Goal: Task Accomplishment & Management: Complete application form

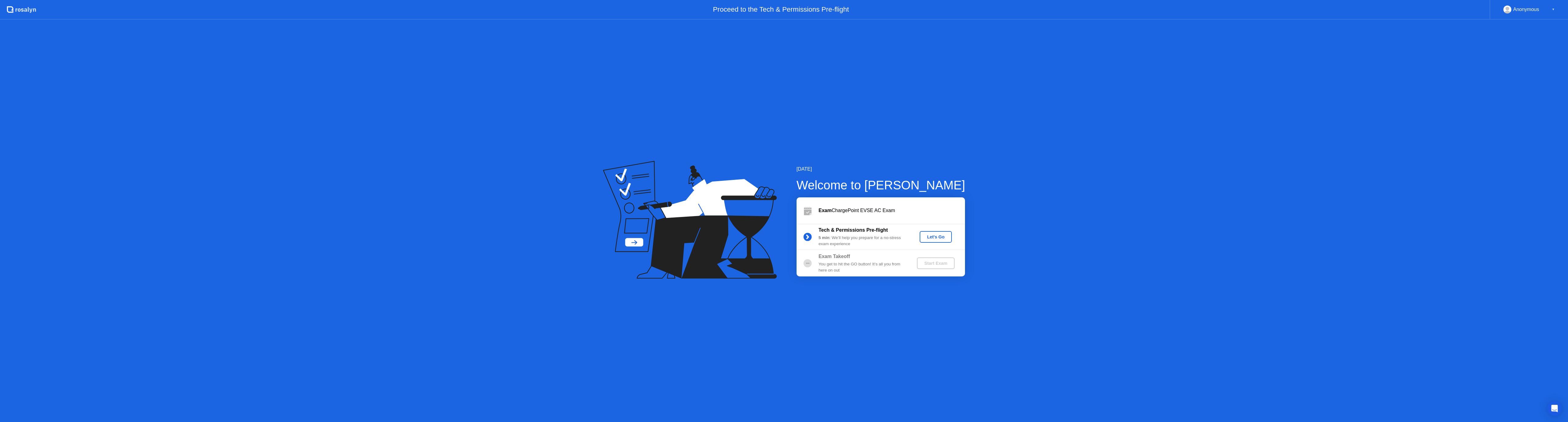
click at [935, 238] on div "Let's Go" at bounding box center [936, 237] width 27 height 5
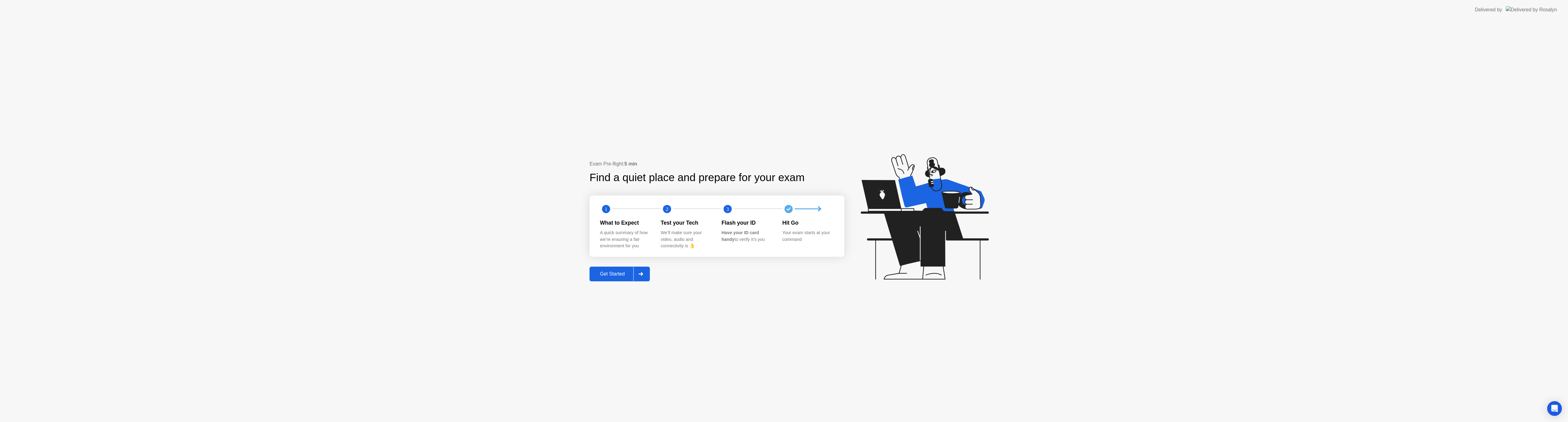
click at [613, 272] on div "Get Started" at bounding box center [612, 273] width 42 height 5
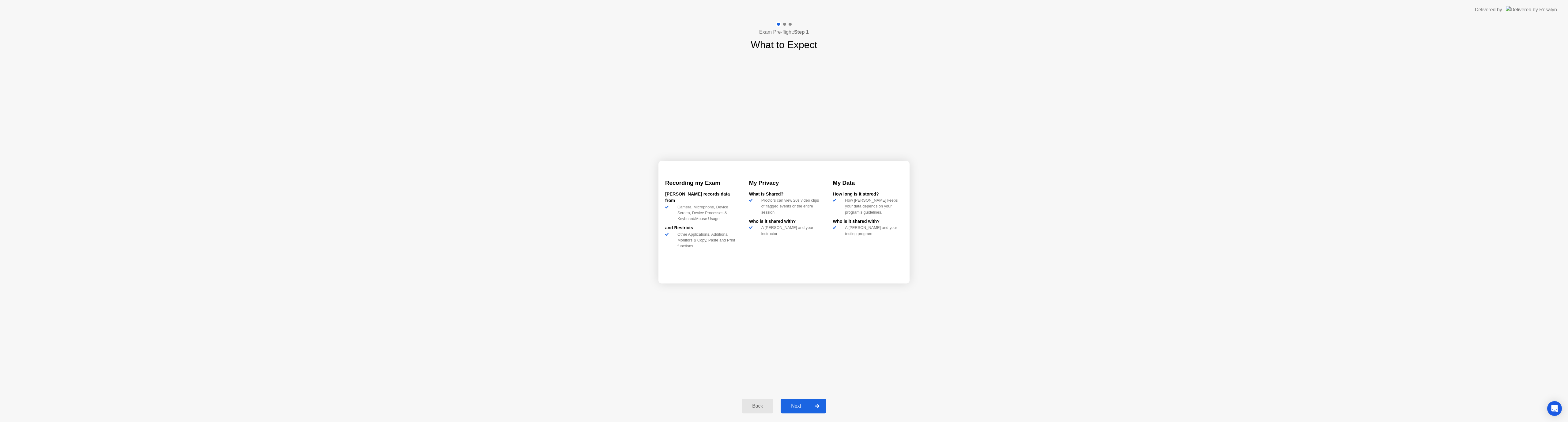
click at [797, 407] on div "Next" at bounding box center [796, 406] width 27 height 5
click at [797, 406] on div "Got it" at bounding box center [796, 406] width 29 height 5
select select "**********"
select select "*******"
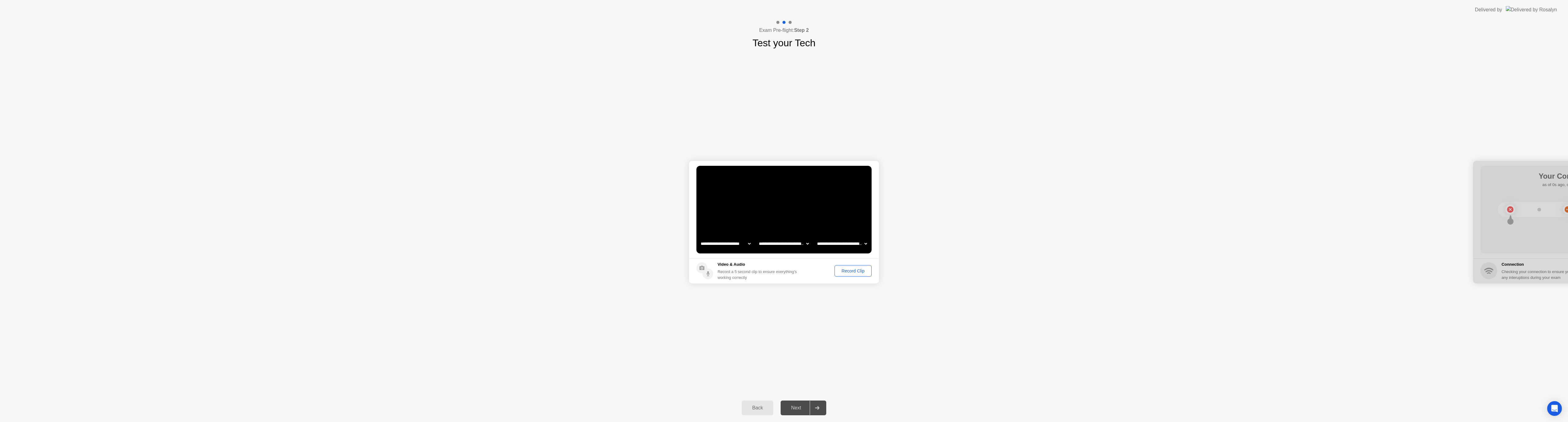
click at [846, 271] on div "Record Clip" at bounding box center [853, 271] width 33 height 5
click at [829, 272] on div "Replay Clip" at bounding box center [819, 271] width 40 height 5
click at [794, 409] on div "Next" at bounding box center [796, 407] width 27 height 5
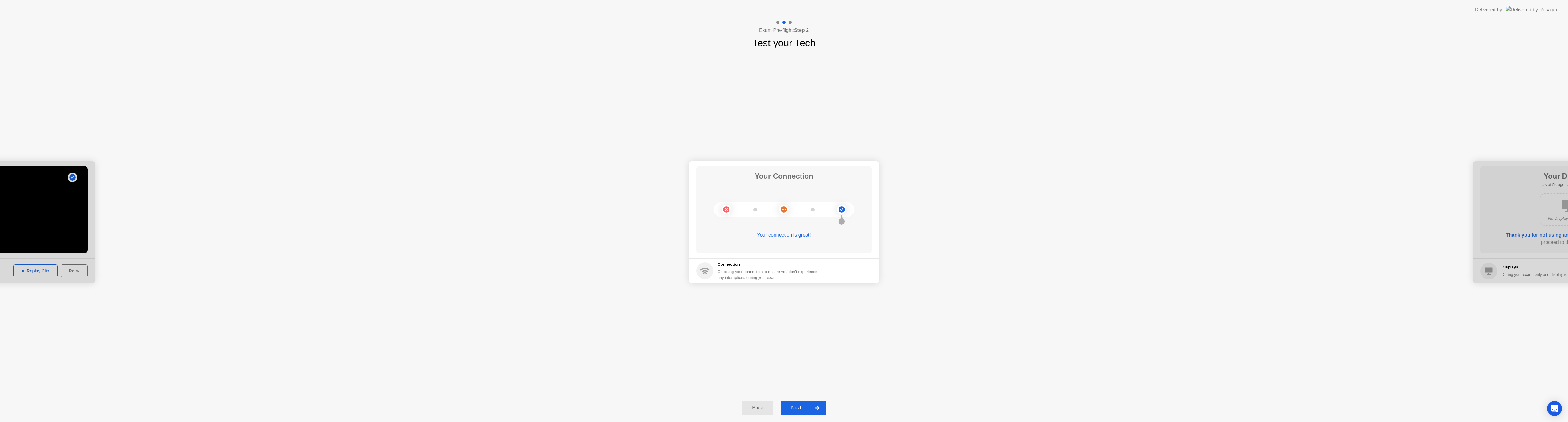
click at [803, 405] on div "Next" at bounding box center [796, 407] width 27 height 5
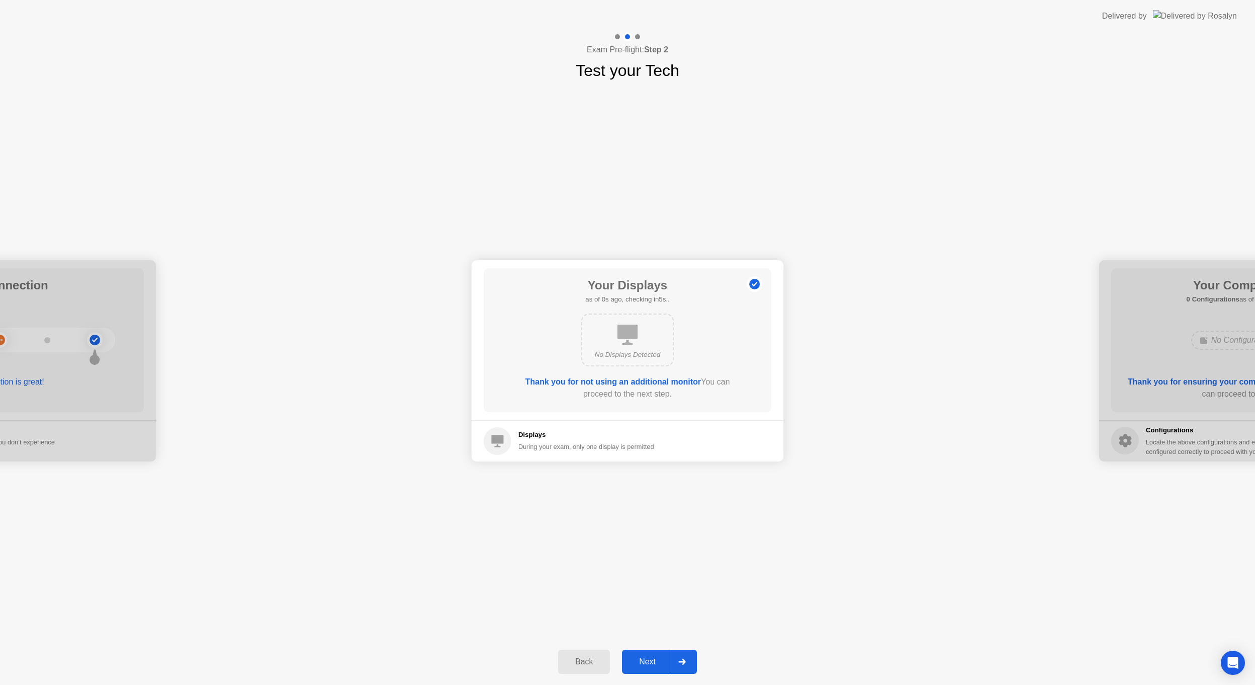
click at [637, 668] on button "Next" at bounding box center [659, 662] width 75 height 24
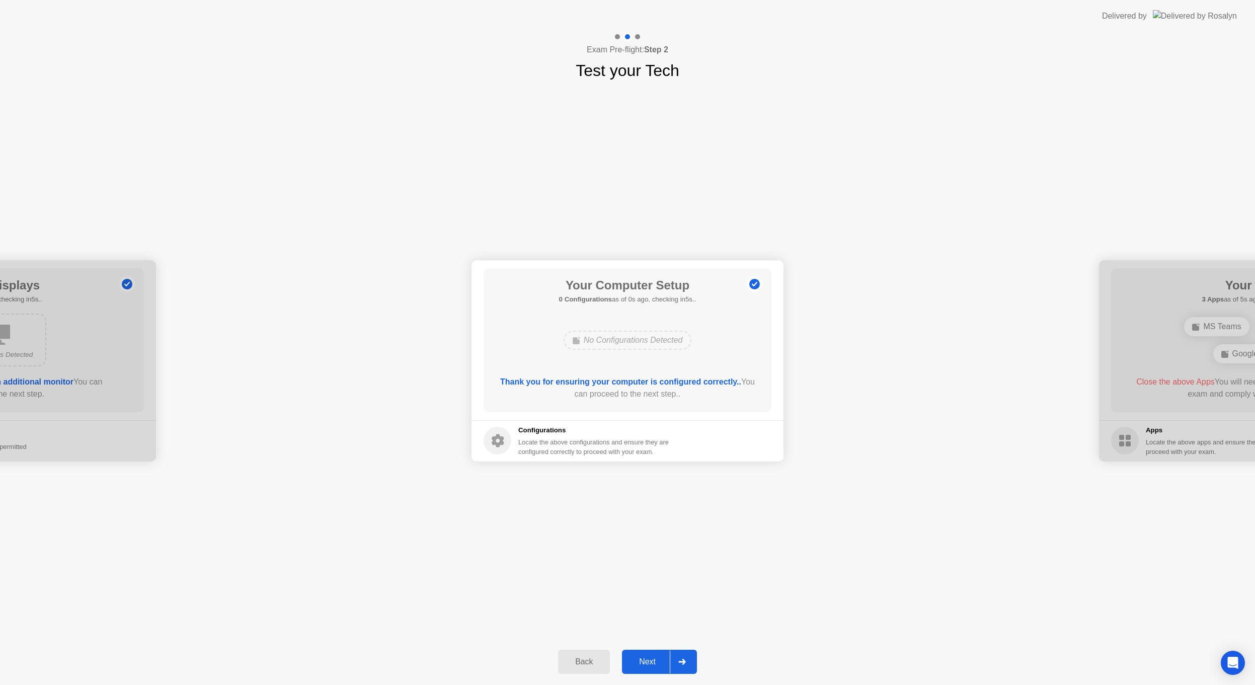
click at [635, 333] on div "No Configurations Detected" at bounding box center [628, 340] width 128 height 19
click at [646, 658] on div "Next" at bounding box center [647, 661] width 45 height 9
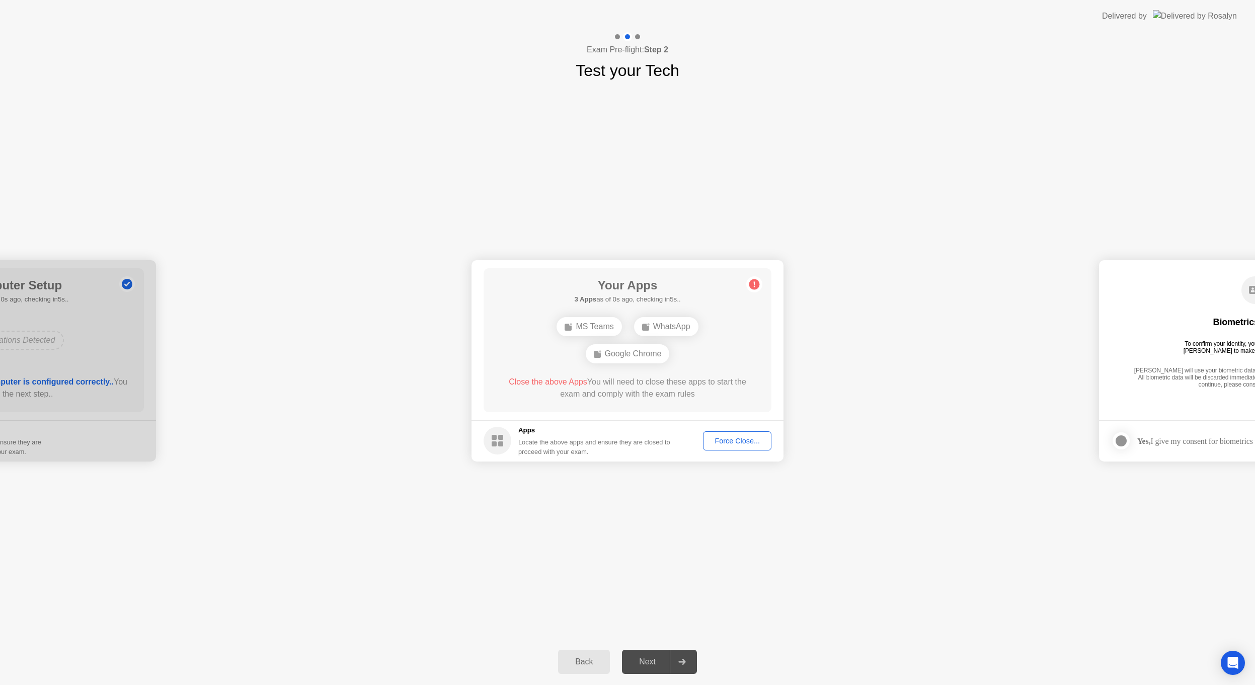
click at [742, 440] on div "Force Close..." at bounding box center [736, 441] width 61 height 8
click at [740, 437] on div "Force Close..." at bounding box center [736, 441] width 61 height 8
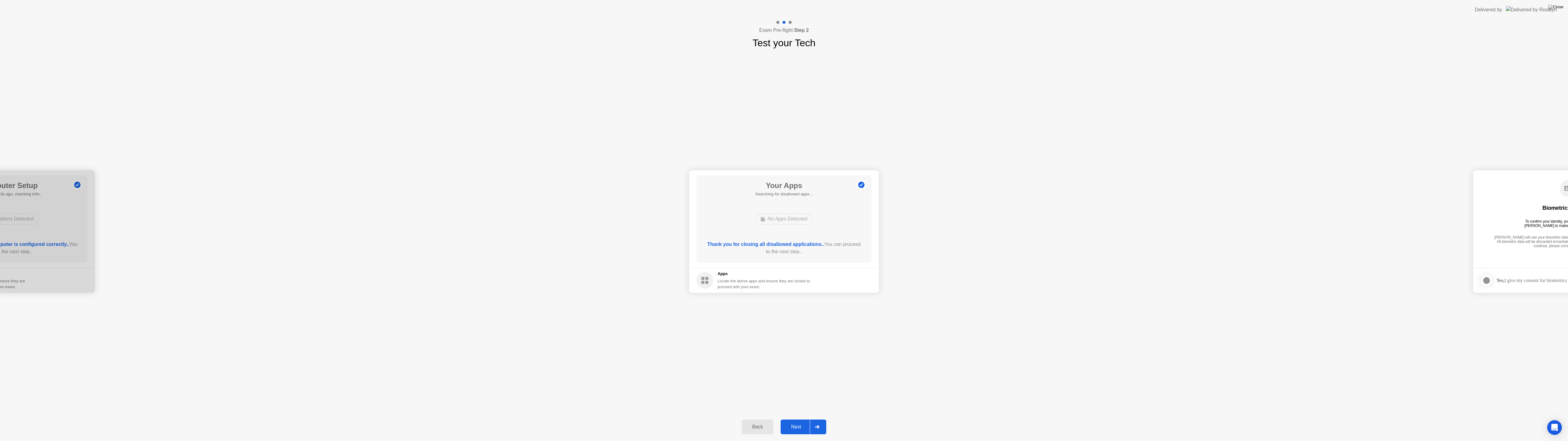
click at [796, 421] on div "Next" at bounding box center [796, 426] width 27 height 5
click at [706, 280] on div at bounding box center [702, 280] width 7 height 7
click at [797, 421] on div "Next" at bounding box center [796, 426] width 27 height 5
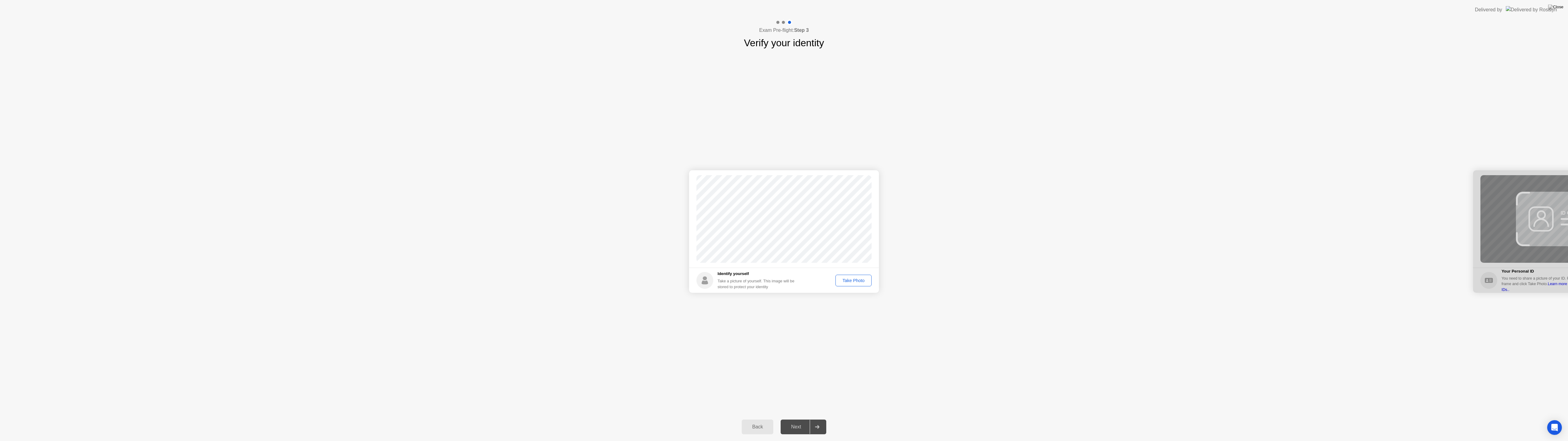
click at [852, 281] on div "Take Photo" at bounding box center [853, 280] width 32 height 5
click at [859, 279] on div "Retake" at bounding box center [857, 280] width 24 height 5
click at [850, 279] on div "Take Photo" at bounding box center [853, 280] width 32 height 5
click at [788, 421] on div "Next" at bounding box center [796, 426] width 27 height 5
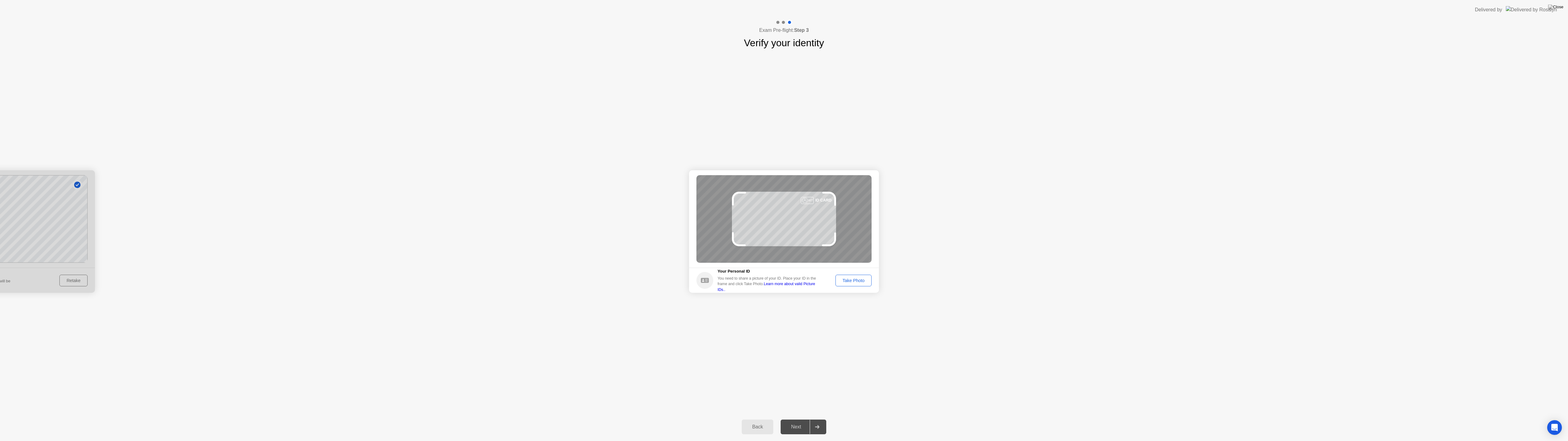
click at [859, 282] on div "Take Photo" at bounding box center [853, 280] width 32 height 5
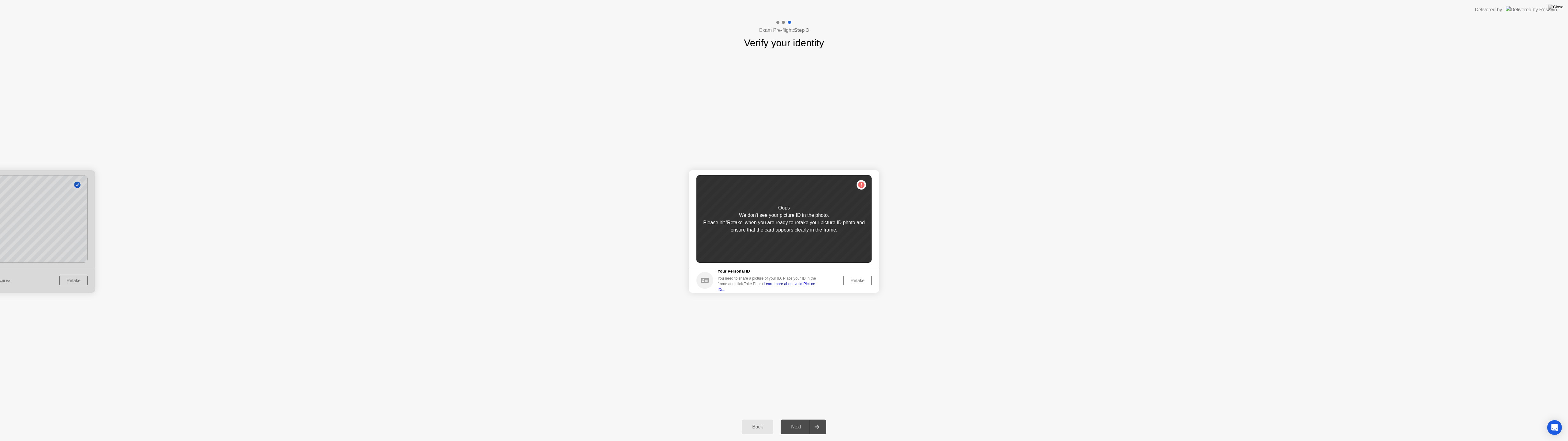
click at [865, 279] on div "Retake" at bounding box center [857, 280] width 24 height 5
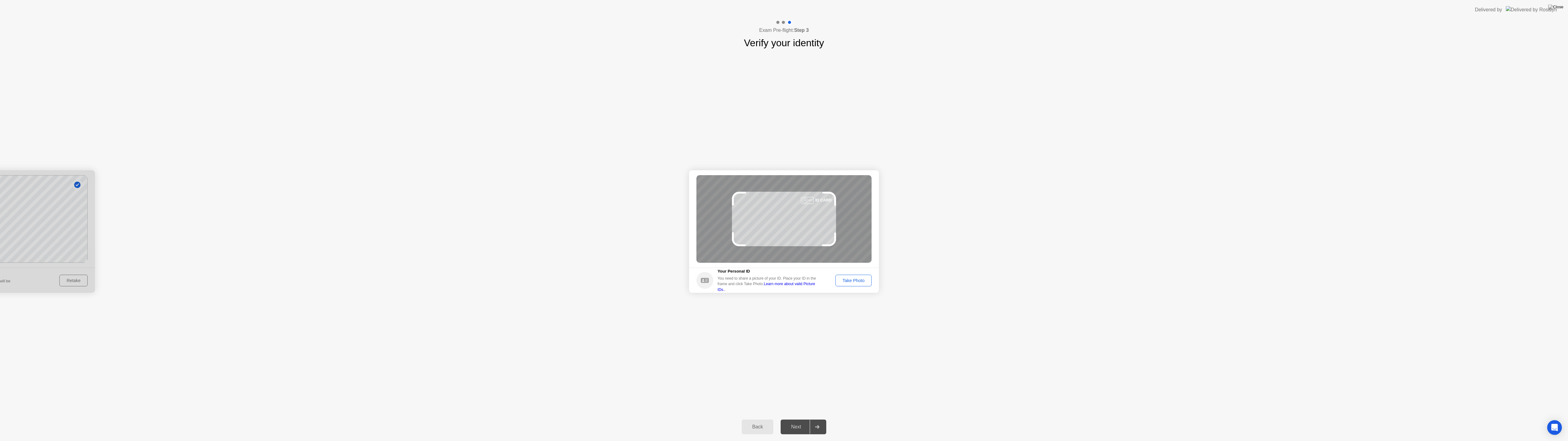
click at [856, 276] on button "Take Photo" at bounding box center [853, 280] width 36 height 12
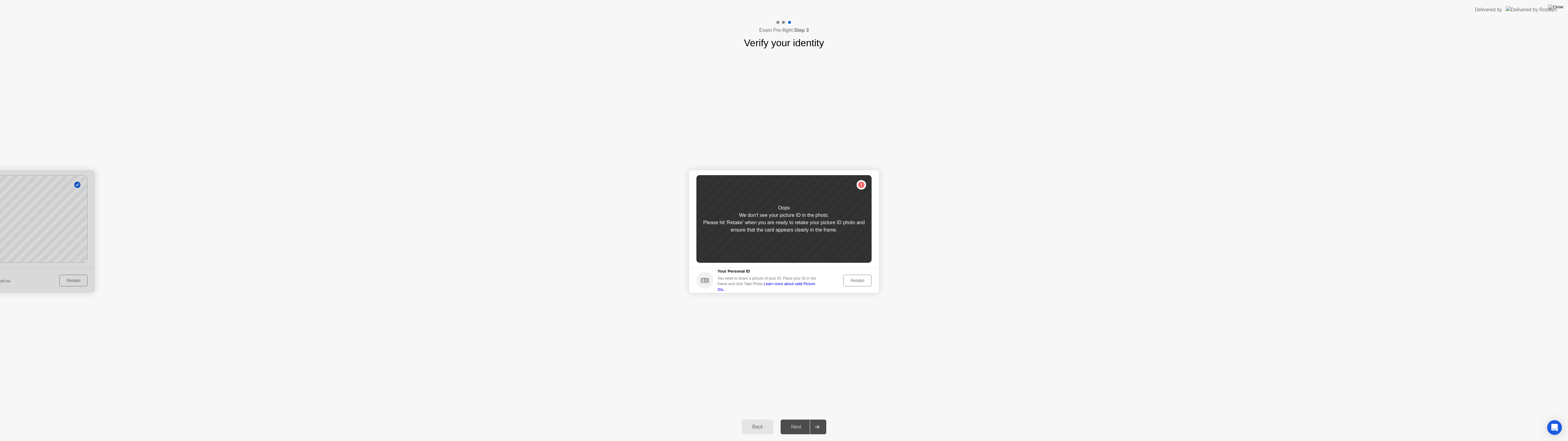
click at [856, 280] on div "Retake" at bounding box center [857, 280] width 24 height 5
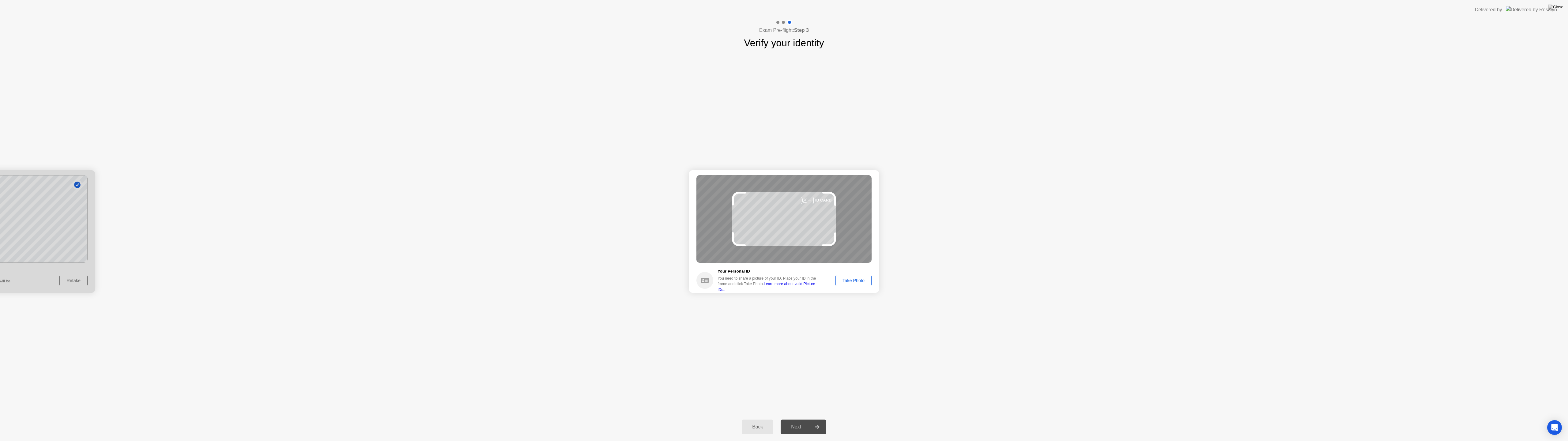
click at [817, 224] on div "ID CARD" at bounding box center [784, 219] width 175 height 88
click at [845, 283] on div "Take Photo" at bounding box center [853, 280] width 32 height 5
click at [858, 280] on div "Take Photo" at bounding box center [853, 280] width 32 height 5
click at [854, 280] on div "Take Photo" at bounding box center [853, 280] width 32 height 5
click at [852, 283] on button "Take Photo" at bounding box center [853, 280] width 36 height 12
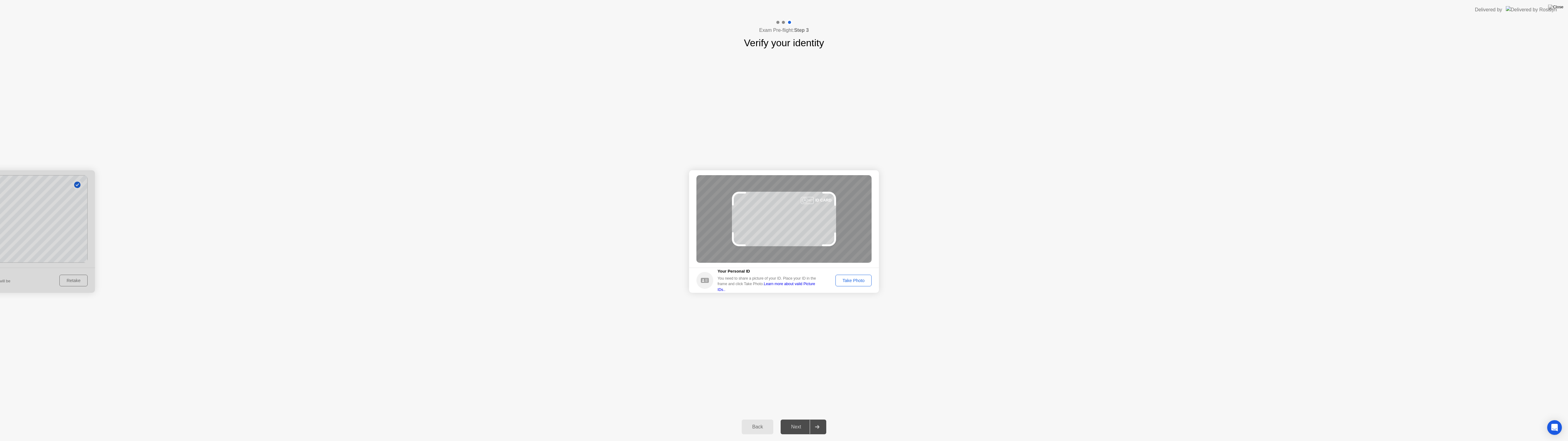
click at [753, 421] on div "Back" at bounding box center [758, 426] width 28 height 5
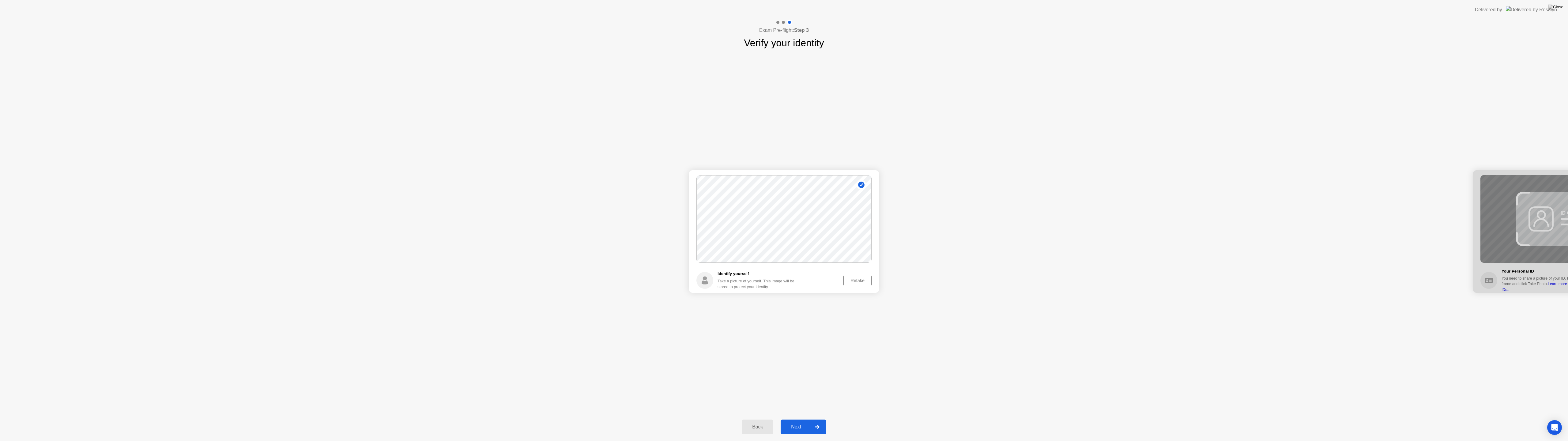
click at [799, 421] on div "Next" at bounding box center [796, 426] width 27 height 5
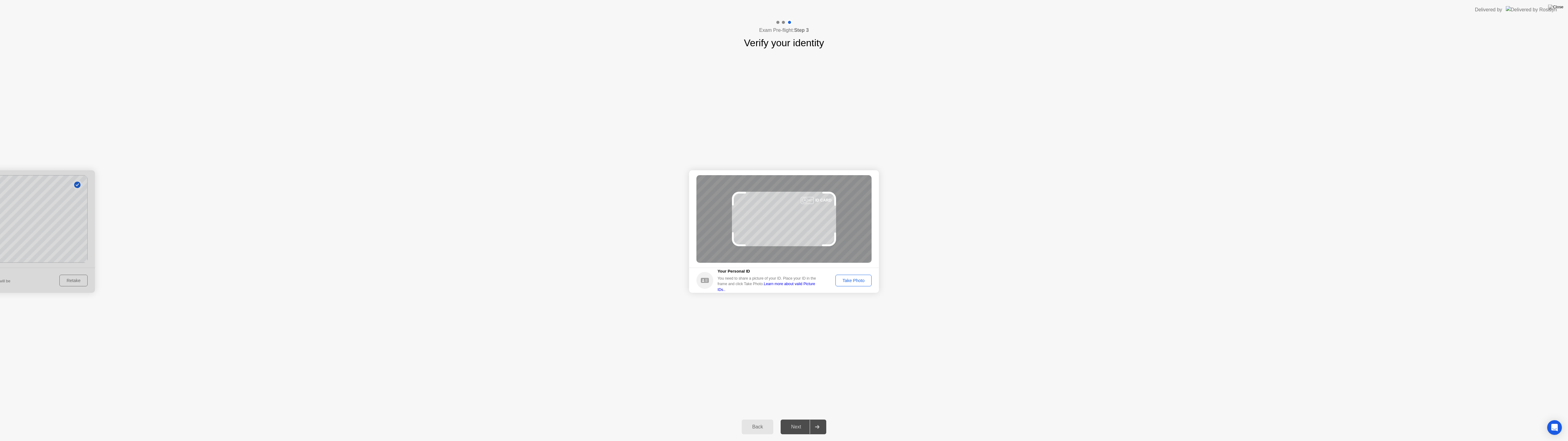
click at [853, 280] on div "Take Photo" at bounding box center [853, 280] width 32 height 5
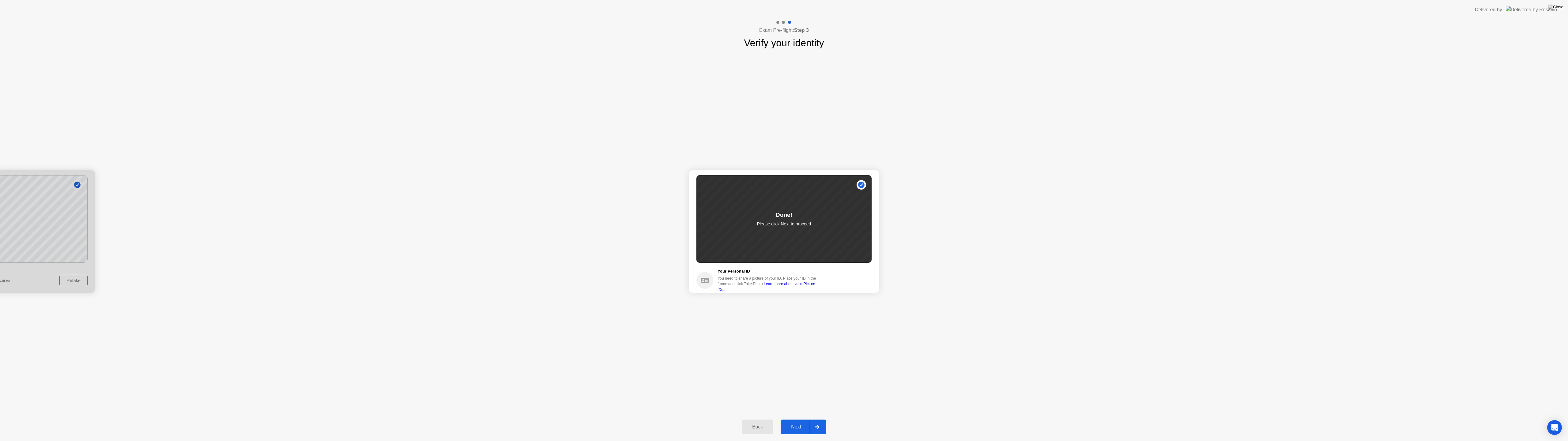
click at [798, 421] on button "Next" at bounding box center [803, 426] width 46 height 15
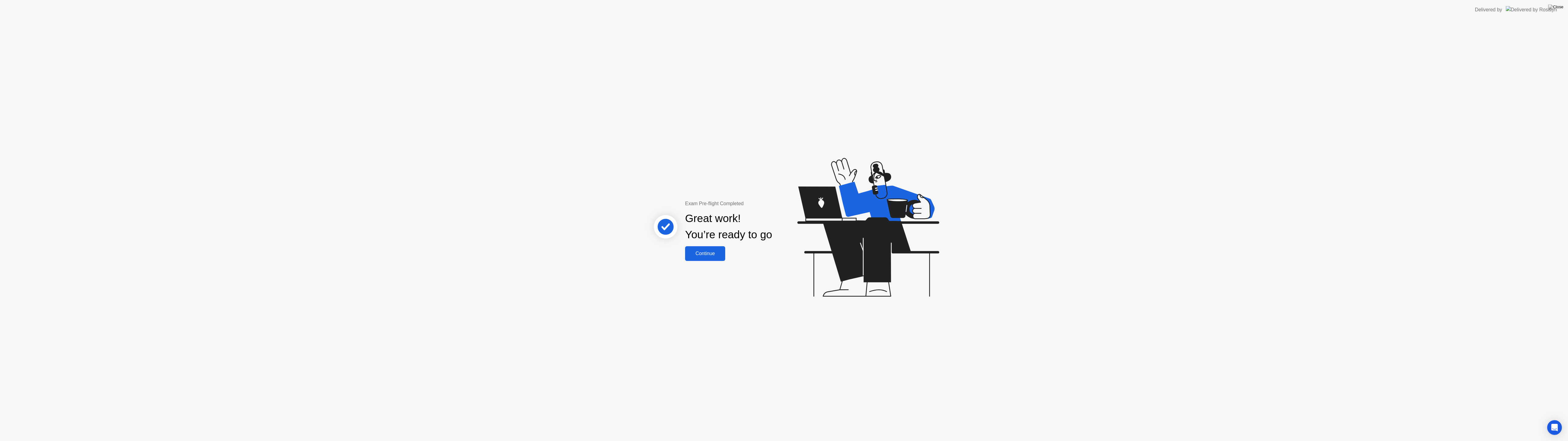
click at [709, 251] on div "Continue" at bounding box center [705, 253] width 37 height 5
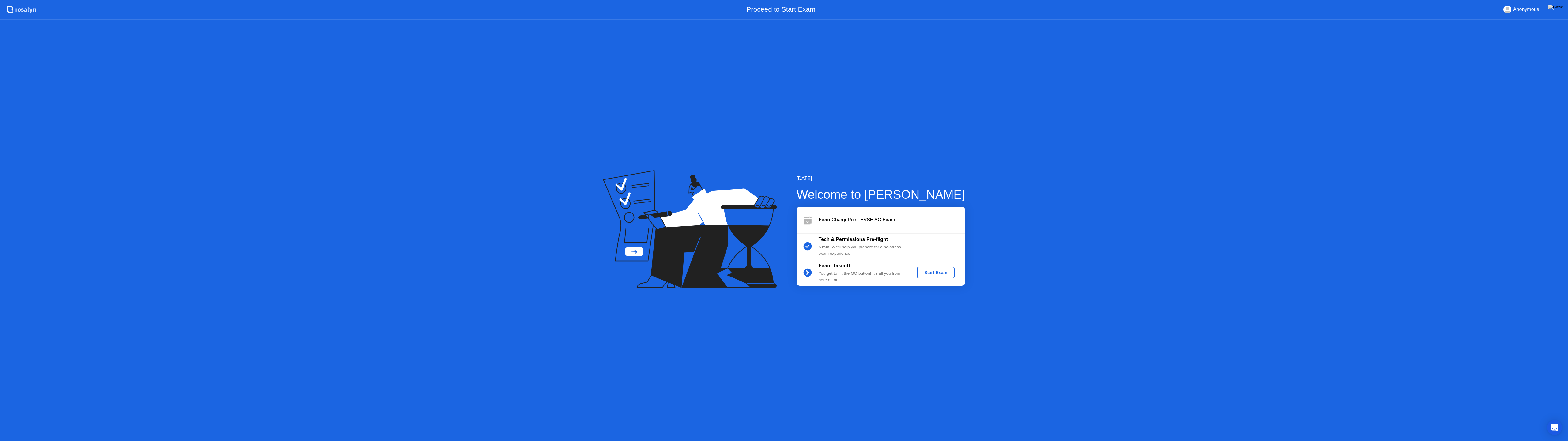
click at [922, 270] on div "Start Exam" at bounding box center [936, 273] width 33 height 5
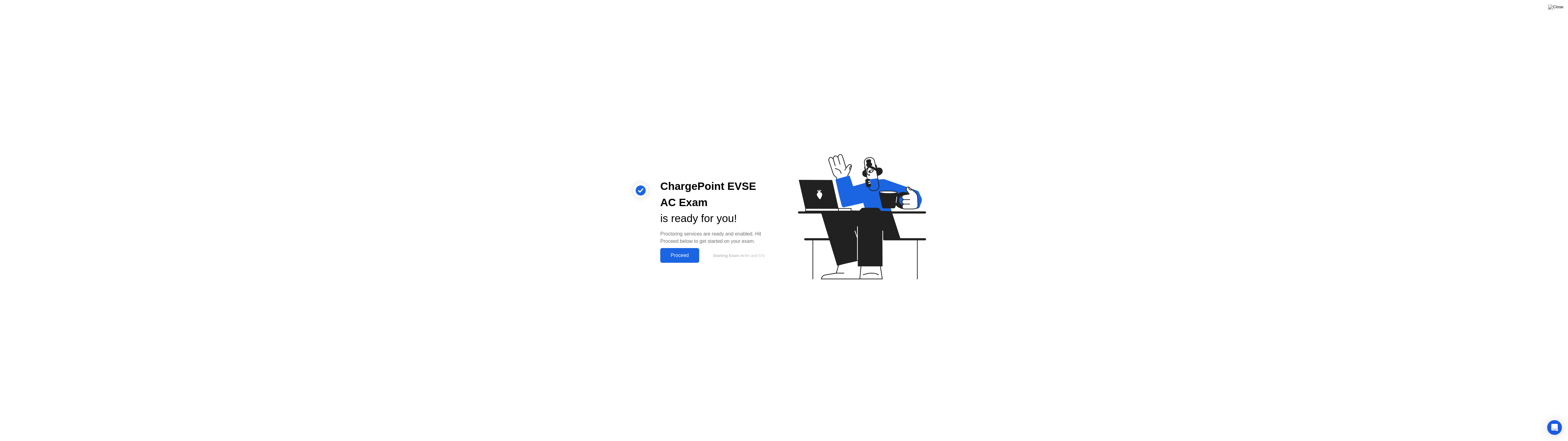
click at [676, 255] on div "Proceed" at bounding box center [680, 255] width 35 height 5
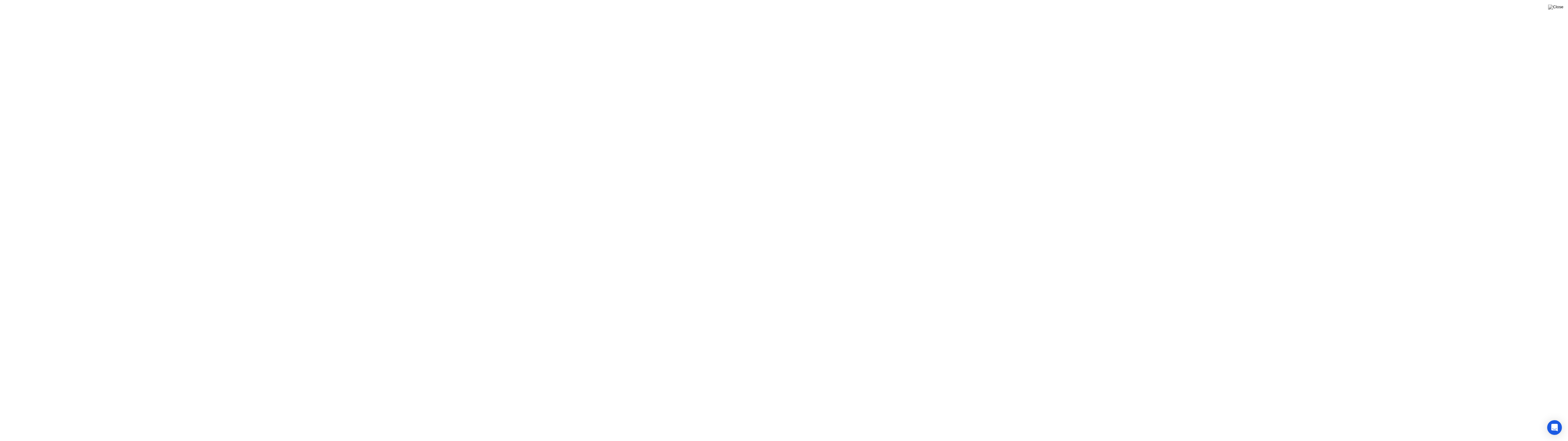
drag, startPoint x: 727, startPoint y: 213, endPoint x: 783, endPoint y: 215, distance: 56.0
click div "Welcome to ChargePoint EVSE AC Exam We’re loading up your exam..."
click icon
click div "We’re loading up your exam..."
